Goal: Transaction & Acquisition: Purchase product/service

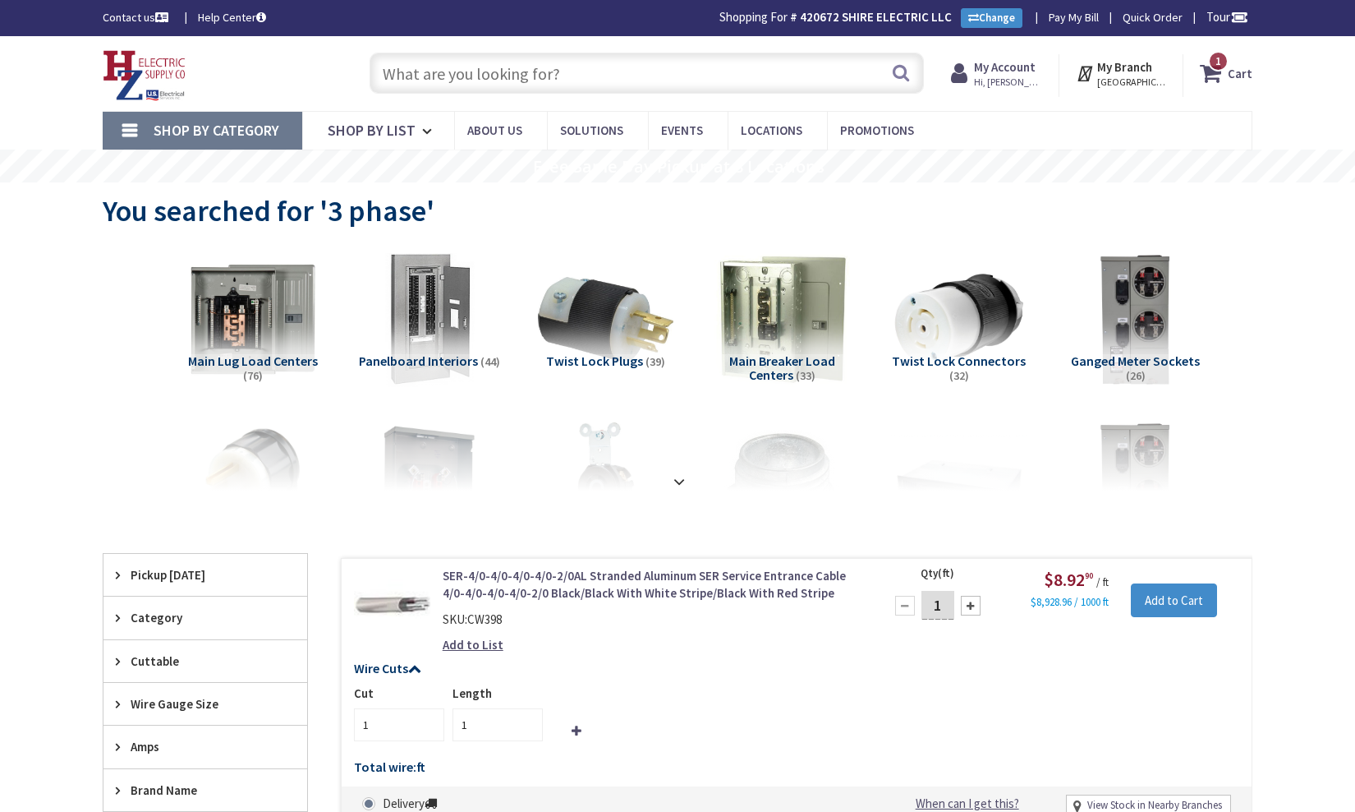
click at [545, 74] on input "text" at bounding box center [647, 73] width 554 height 41
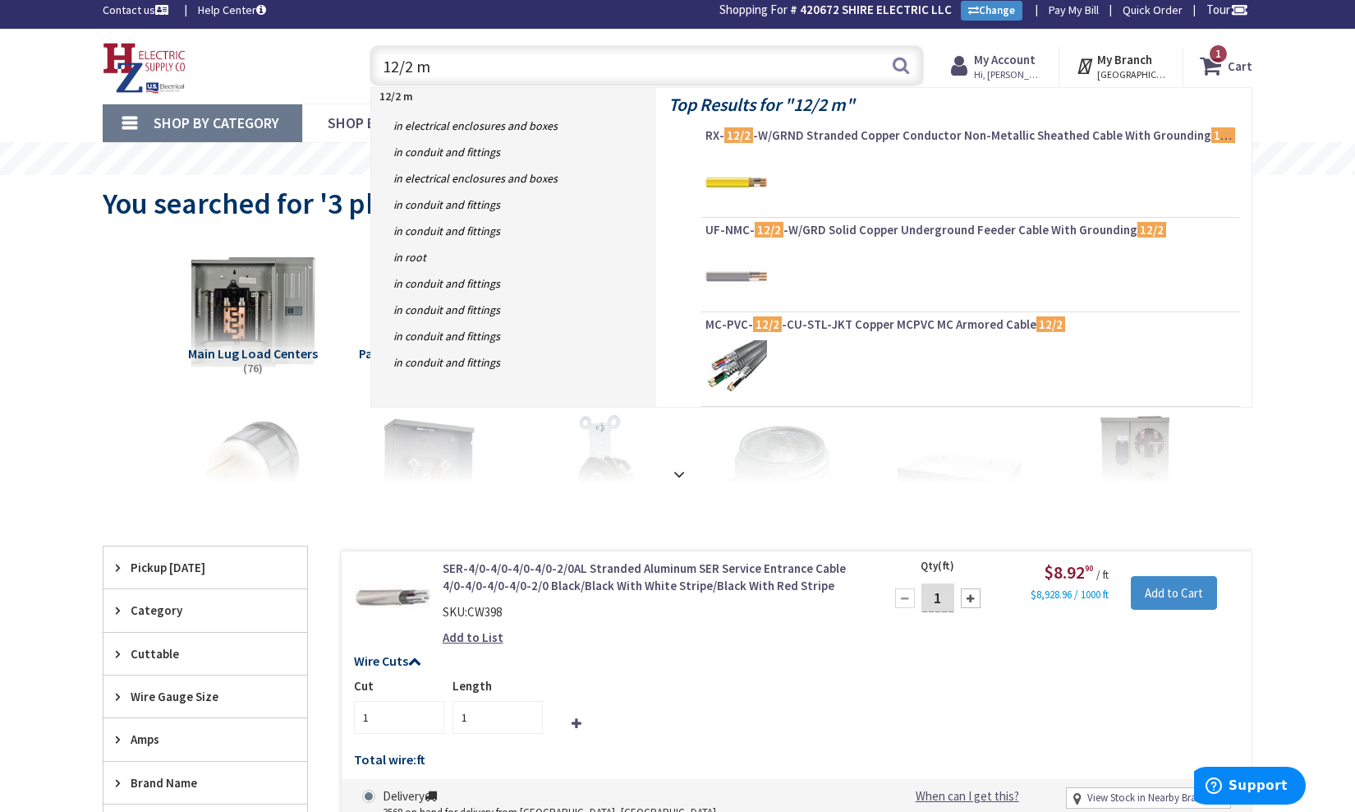
type input "12/2 mc"
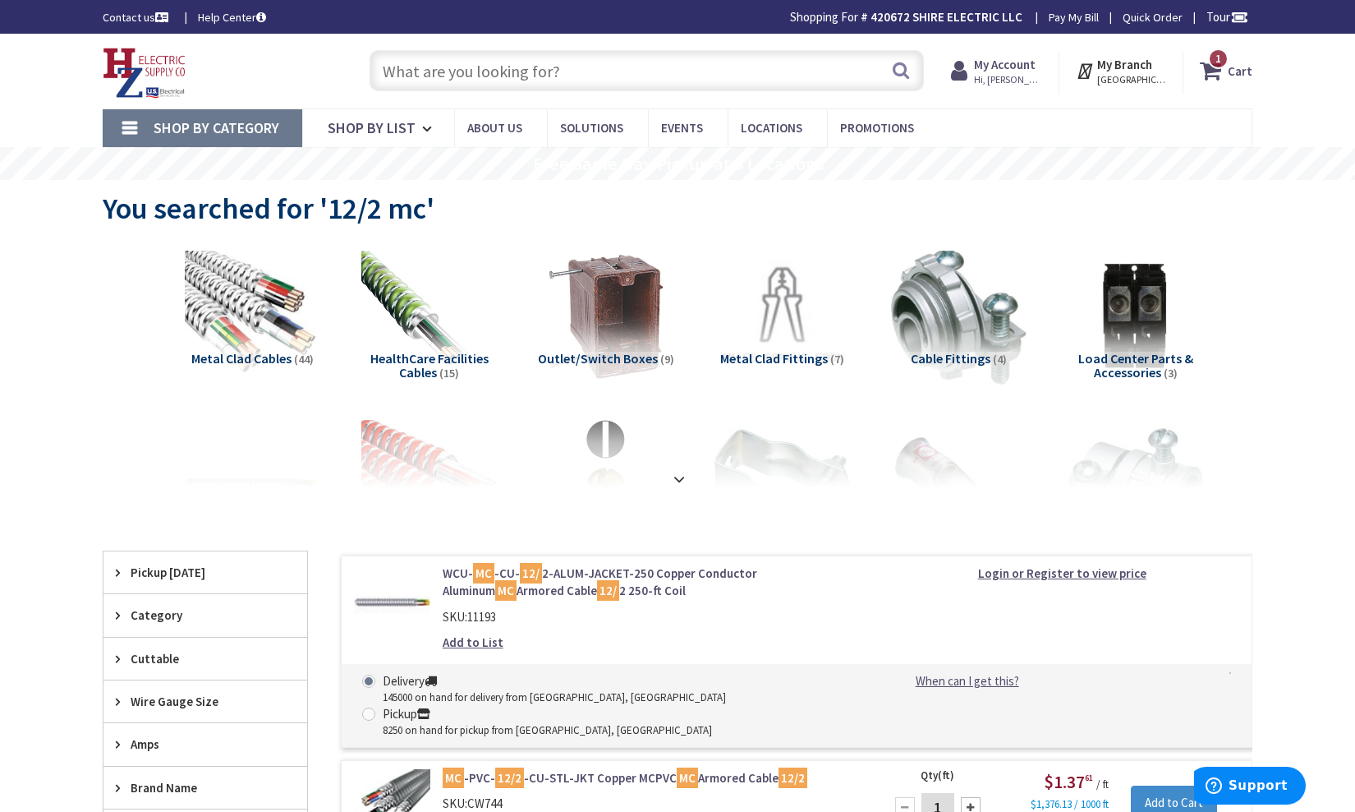
click at [1226, 89] on div "1 1 items Cart My Cart 1 Close 1 item Cart Subtotal $689.80 Go to Checkout" at bounding box center [1218, 73] width 69 height 43
click at [1226, 87] on div "1 1 items Cart My Cart 1 Close 1 item Cart Subtotal $689.80 Go to Checkout" at bounding box center [1218, 73] width 69 height 43
click at [1227, 81] on icon at bounding box center [1214, 71] width 28 height 30
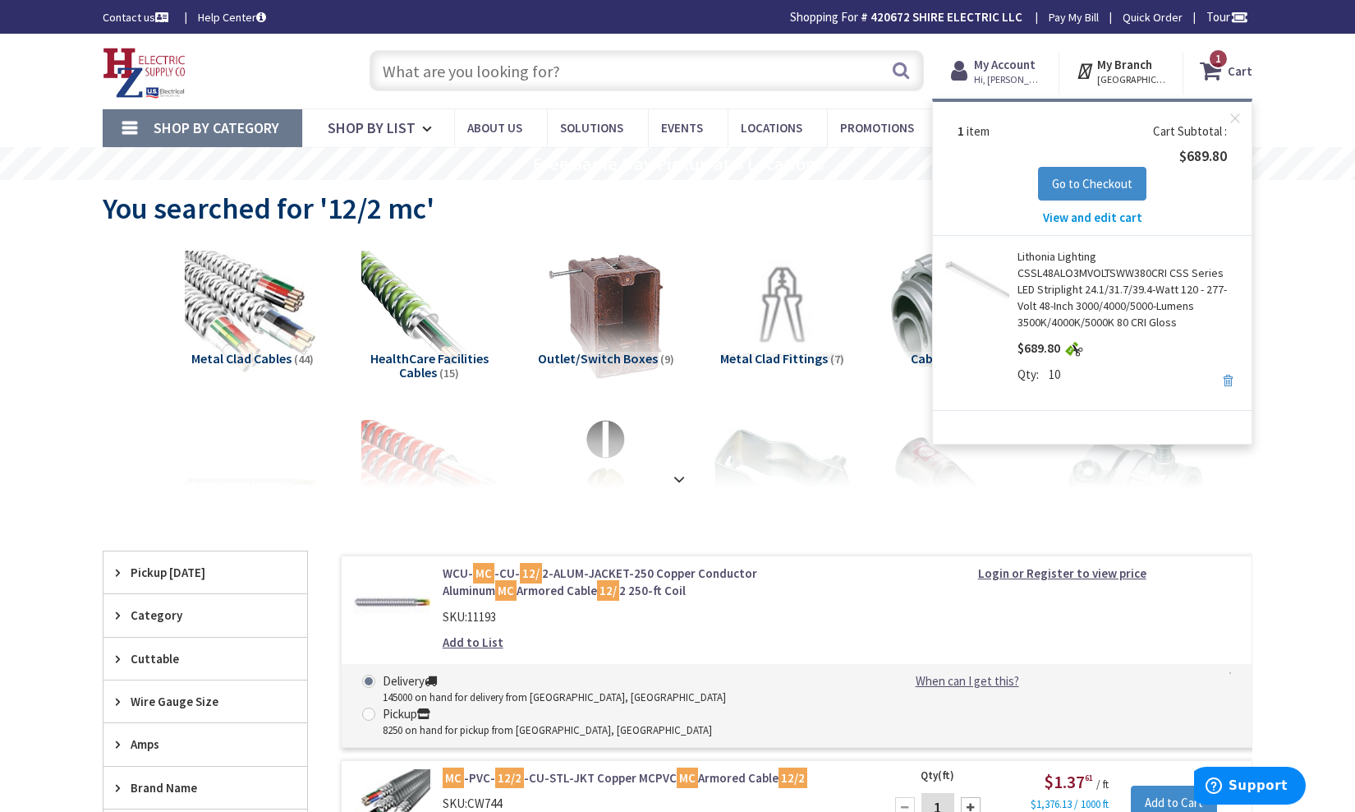
click at [1231, 384] on link "Remove" at bounding box center [1228, 380] width 23 height 23
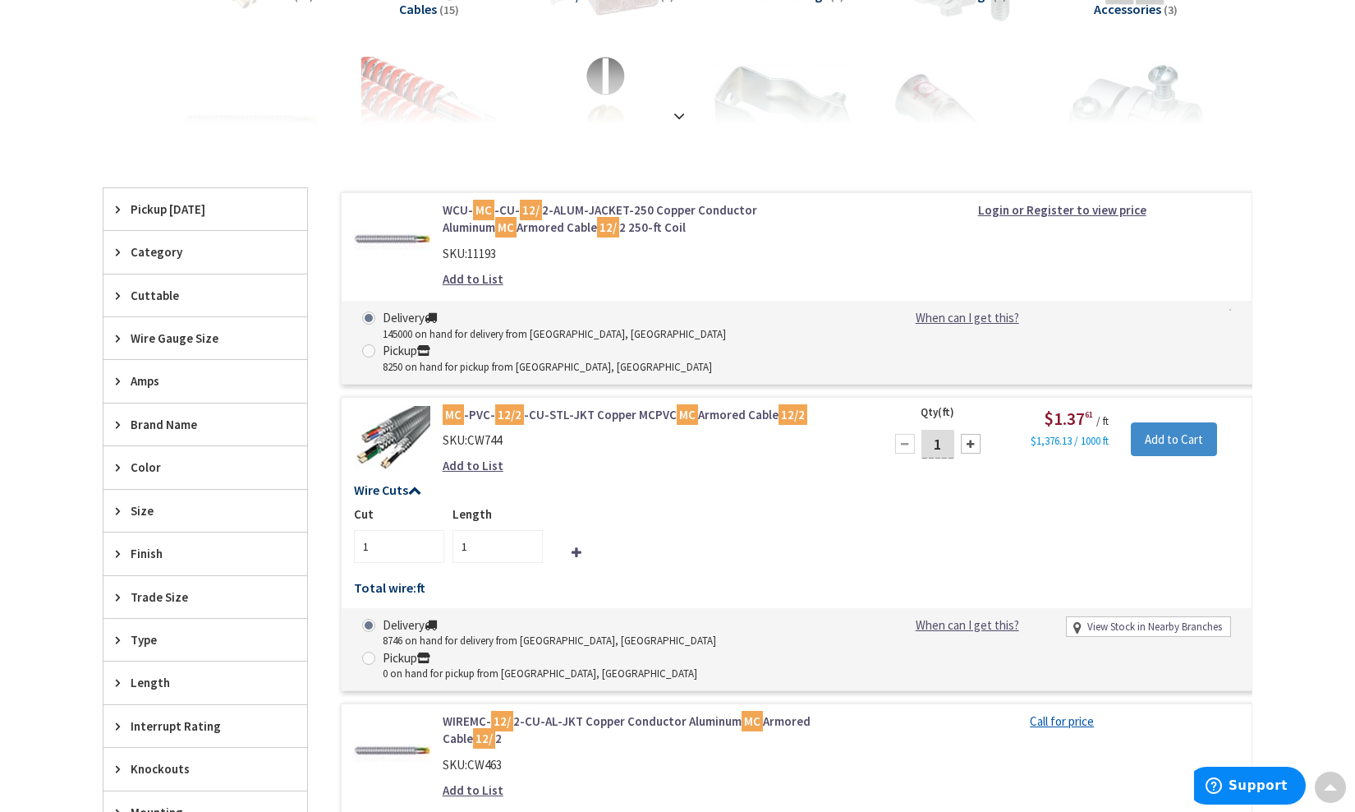
scroll to position [364, 0]
